Goal: Information Seeking & Learning: Understand process/instructions

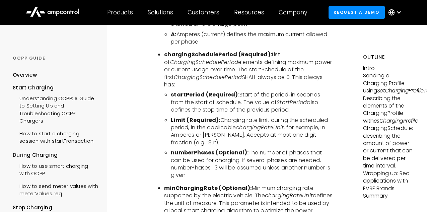
scroll to position [2137, 0]
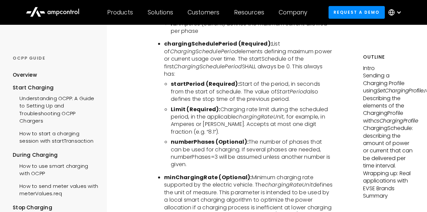
click at [197, 88] on b "startPeriod (Required):" at bounding box center [205, 84] width 69 height 8
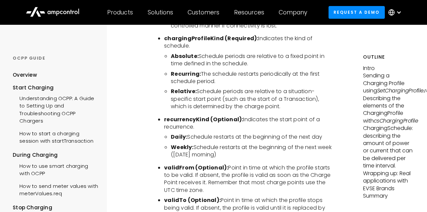
scroll to position [1711, 0]
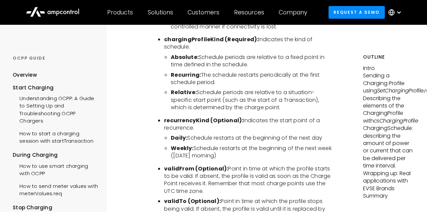
click at [225, 69] on li "Absolute: Schedule periods are relative to a fixed point in time defined in the…" at bounding box center [252, 61] width 163 height 15
click at [255, 69] on li "Absolute: Schedule periods are relative to a fixed point in time defined in the…" at bounding box center [252, 61] width 163 height 15
click at [225, 69] on li "Absolute: Schedule periods are relative to a fixed point in time defined in the…" at bounding box center [252, 61] width 163 height 15
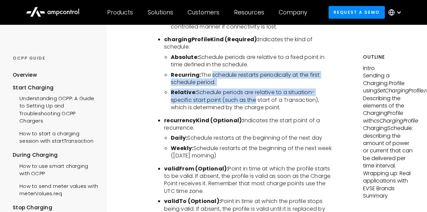
drag, startPoint x: 211, startPoint y: 98, endPoint x: 251, endPoint y: 119, distance: 45.7
click at [251, 112] on ul "Absolute: Schedule periods are relative to a fixed point in time defined in the…" at bounding box center [248, 83] width 169 height 58
click at [251, 111] on li "Relative: Schedule periods are relative to a situation-specific start point (su…" at bounding box center [252, 100] width 163 height 22
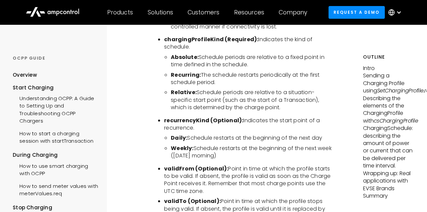
click at [228, 86] on li "Recurring: The schedule restarts periodically at the first schedule period." at bounding box center [252, 78] width 163 height 15
drag, startPoint x: 200, startPoint y: 115, endPoint x: 294, endPoint y: 132, distance: 95.7
click at [294, 111] on li "Relative: Schedule periods are relative to a situation-specific start point (su…" at bounding box center [252, 100] width 163 height 22
click at [269, 111] on li "Relative: Schedule periods are relative to a situation-specific start point (su…" at bounding box center [252, 100] width 163 height 22
drag, startPoint x: 289, startPoint y: 130, endPoint x: 198, endPoint y: 115, distance: 92.0
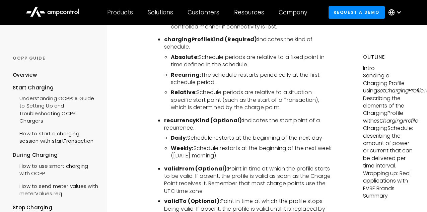
click at [198, 111] on li "Relative: Schedule periods are relative to a situation-specific start point (su…" at bounding box center [252, 100] width 163 height 22
click at [219, 111] on li "Relative: Schedule periods are relative to a situation-specific start point (su…" at bounding box center [252, 100] width 163 height 22
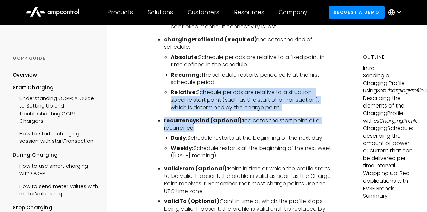
drag, startPoint x: 197, startPoint y: 115, endPoint x: 316, endPoint y: 154, distance: 125.7
click at [316, 154] on ul "chargingProfileId (Required): Unique Identifier for this profile. This is defin…" at bounding box center [245, 9] width 176 height 501
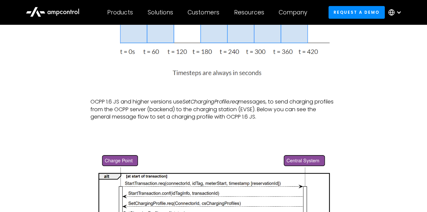
scroll to position [552, 0]
